Goal: Navigation & Orientation: Find specific page/section

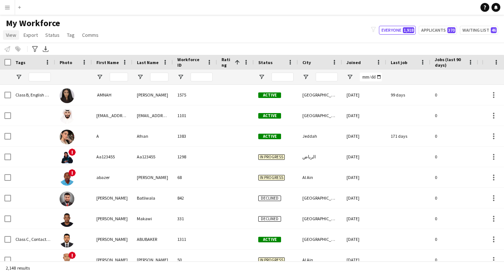
click at [15, 37] on span "View" at bounding box center [11, 35] width 10 height 7
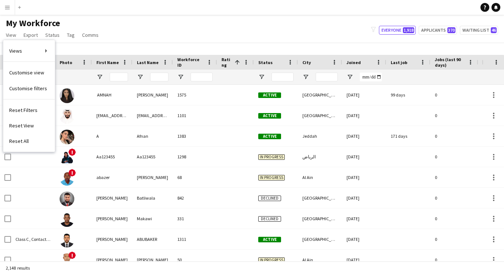
click at [120, 28] on div "My Workforce View Views Default view New view Update view Delete view Edit name…" at bounding box center [252, 30] width 504 height 25
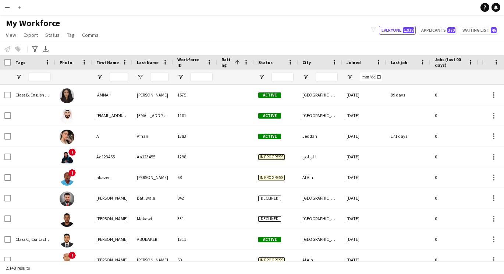
click at [7, 10] on app-icon "Menu" at bounding box center [7, 7] width 6 height 6
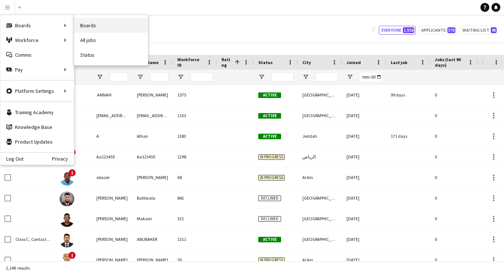
click at [94, 21] on link "Boards" at bounding box center [111, 25] width 74 height 15
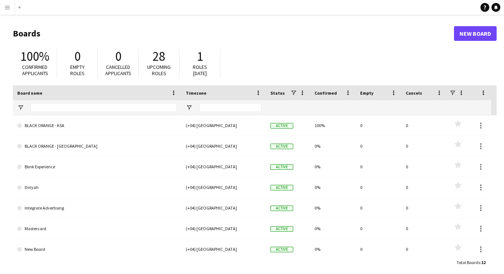
click at [23, 34] on h1 "Boards" at bounding box center [233, 33] width 441 height 11
click at [10, 10] on button "Menu" at bounding box center [7, 7] width 15 height 15
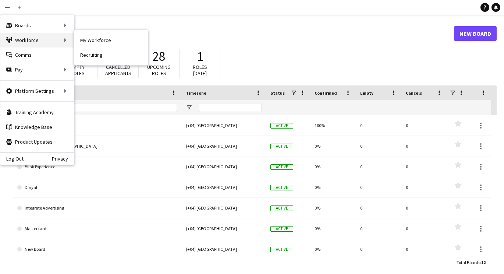
click at [35, 36] on div "Workforce Workforce" at bounding box center [37, 40] width 74 height 15
click at [90, 42] on link "My Workforce" at bounding box center [111, 40] width 74 height 15
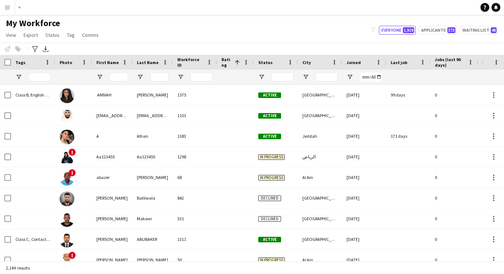
click at [7, 6] on app-icon "Menu" at bounding box center [7, 7] width 6 height 6
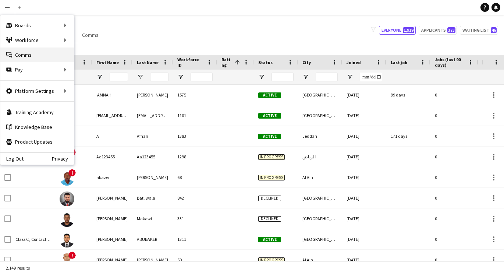
click at [50, 54] on link "Comms Comms" at bounding box center [37, 54] width 74 height 15
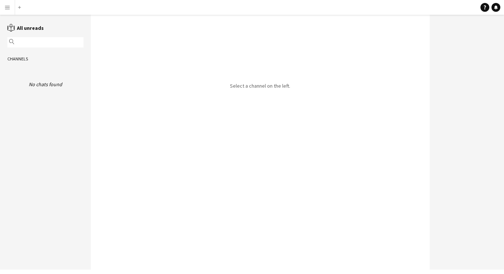
click at [6, 6] on app-icon "Menu" at bounding box center [7, 7] width 6 height 6
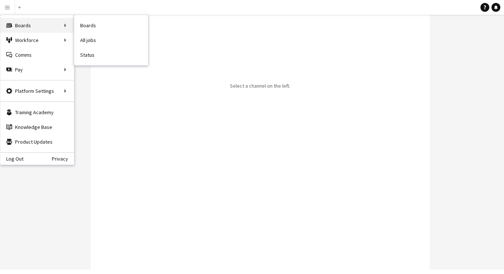
click at [23, 31] on div "Boards Boards" at bounding box center [37, 25] width 74 height 15
click at [49, 26] on div "Boards Boards" at bounding box center [37, 25] width 74 height 15
click at [69, 24] on div "Boards Boards" at bounding box center [37, 25] width 74 height 15
click at [18, 21] on div "Boards Boards" at bounding box center [37, 25] width 74 height 15
click at [27, 28] on div "Boards Boards" at bounding box center [37, 25] width 74 height 15
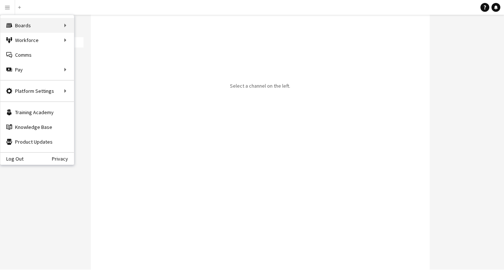
click at [37, 25] on div "Boards Boards" at bounding box center [37, 25] width 74 height 15
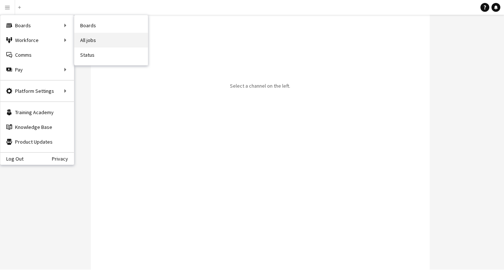
click at [98, 37] on link "All jobs" at bounding box center [111, 40] width 74 height 15
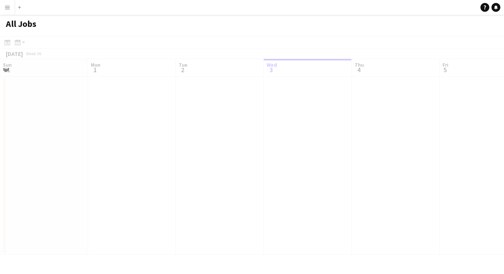
scroll to position [0, 176]
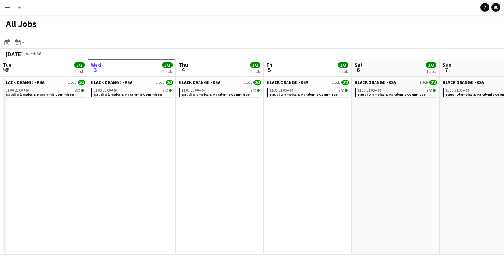
click at [235, 119] on app-date-cell "BLACK ORANGE - KSA 1 Job [DATE] 11:00-21:00 +04 3/3 Saudi Olympics & Paralymic …" at bounding box center [220, 166] width 88 height 178
click at [157, 94] on link "11:00-21:00 +04 3/3 Saudi Olympics & Paralymic Commitee" at bounding box center [133, 92] width 78 height 8
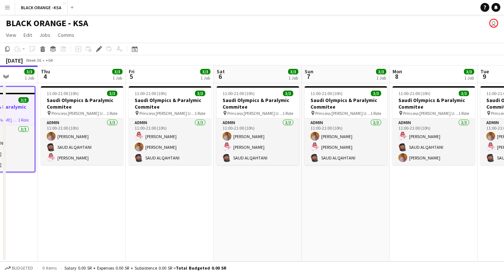
scroll to position [0, 258]
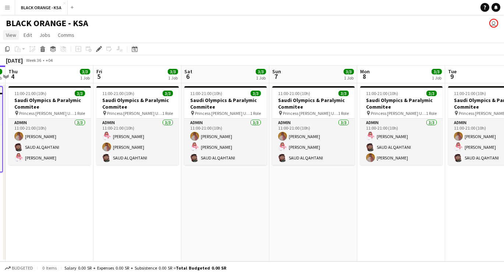
click at [12, 31] on link "View" at bounding box center [11, 35] width 16 height 10
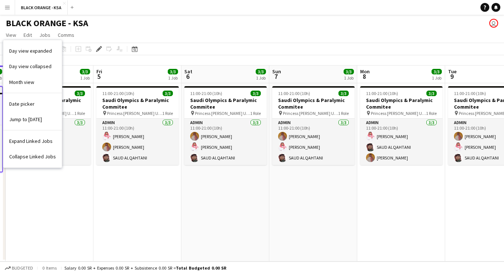
click at [89, 25] on div "BLACK ORANGE - KSA user" at bounding box center [252, 22] width 504 height 14
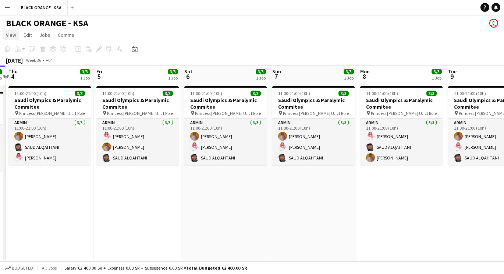
click at [13, 34] on span "View" at bounding box center [11, 35] width 10 height 7
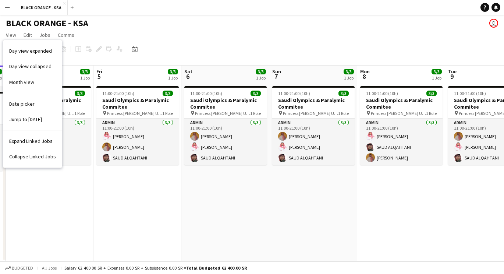
click at [11, 8] on button "Menu" at bounding box center [7, 7] width 15 height 15
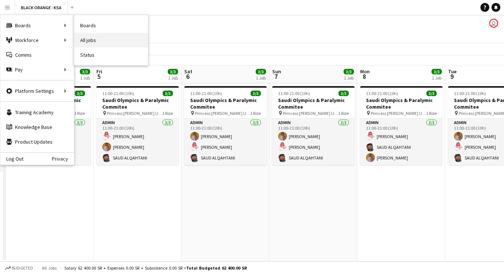
click at [110, 40] on link "All jobs" at bounding box center [111, 40] width 74 height 15
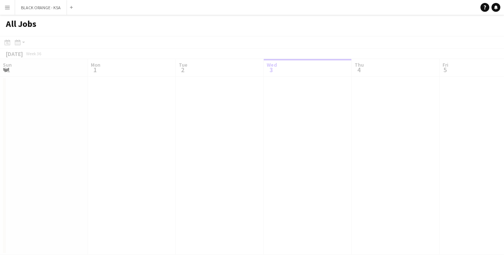
scroll to position [0, 176]
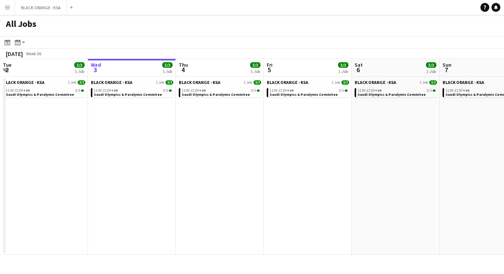
click at [131, 158] on app-date-cell "BLACK ORANGE - KSA 1 Job [DATE] 11:00-21:00 +04 3/3 Saudi Olympics & Paralymic …" at bounding box center [132, 166] width 88 height 178
click at [224, 139] on app-date-cell "BLACK ORANGE - KSA 1 Job [DATE] 11:00-21:00 +04 3/3 Saudi Olympics & Paralymic …" at bounding box center [220, 166] width 88 height 178
click at [22, 42] on app-action-btn "Month view / Day view" at bounding box center [19, 42] width 13 height 9
click at [94, 44] on app-toolbar "Date picker SEP 2025 SEP 2025 Monday M Tuesday T Wednesday W Thursday T Friday …" at bounding box center [252, 42] width 504 height 13
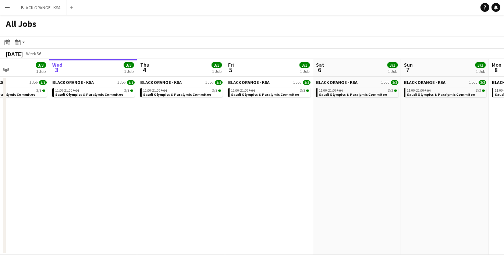
scroll to position [0, 209]
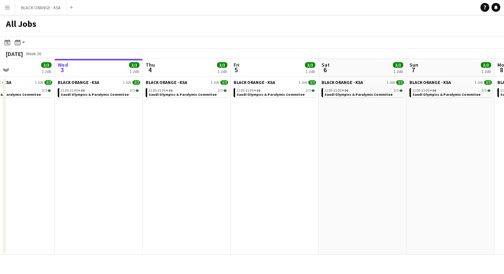
click at [98, 116] on app-date-cell "BLACK ORANGE - KSA 1 Job [DATE] 11:00-21:00 +04 3/3 Saudi Olympics & Paralymic …" at bounding box center [99, 166] width 88 height 178
click at [136, 65] on span "3/3" at bounding box center [135, 65] width 10 height 6
click at [243, 113] on app-date-cell "BLACK ORANGE - KSA 1 Job [DATE] 11:00-21:00 +04 3/3 Saudi Olympics & Paralymic …" at bounding box center [276, 166] width 88 height 178
